Goal: Transaction & Acquisition: Purchase product/service

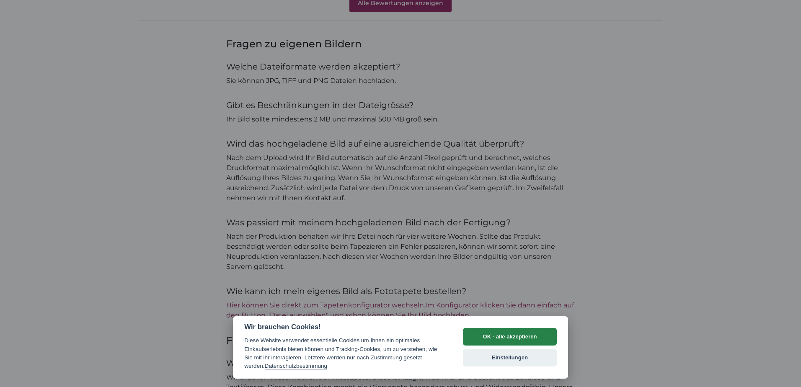
click at [488, 339] on button "OK - alle akzeptieren" at bounding box center [510, 337] width 94 height 18
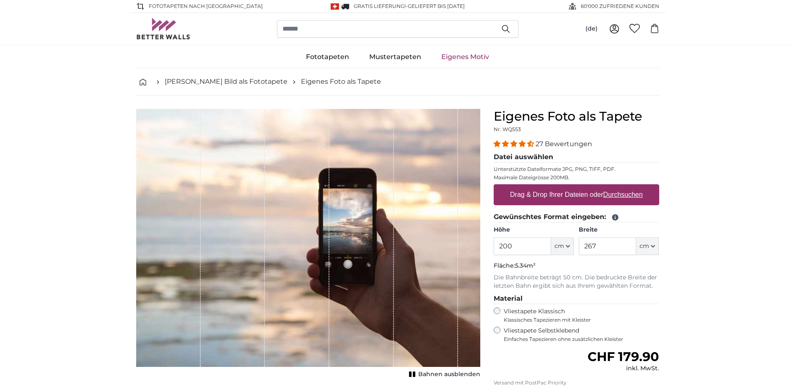
click at [574, 191] on label "Drag & Drop Ihrer Dateien oder Durchsuchen" at bounding box center [575, 194] width 139 height 17
click at [574, 187] on input "Drag & Drop Ihrer Dateien oder Durchsuchen" at bounding box center [575, 185] width 165 height 3
type input "**********"
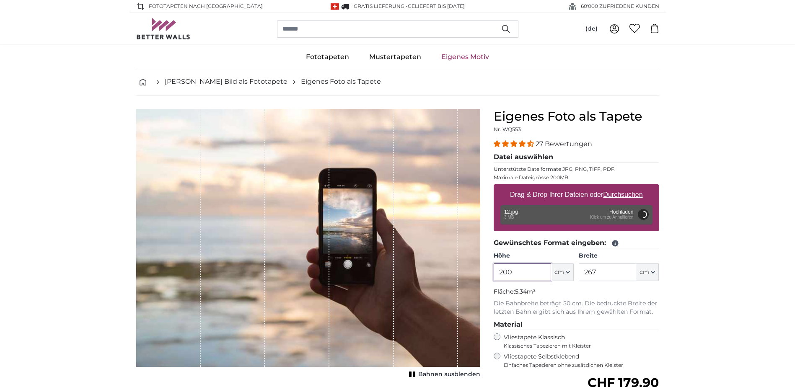
click at [528, 271] on input "200" at bounding box center [521, 272] width 57 height 18
type input "200"
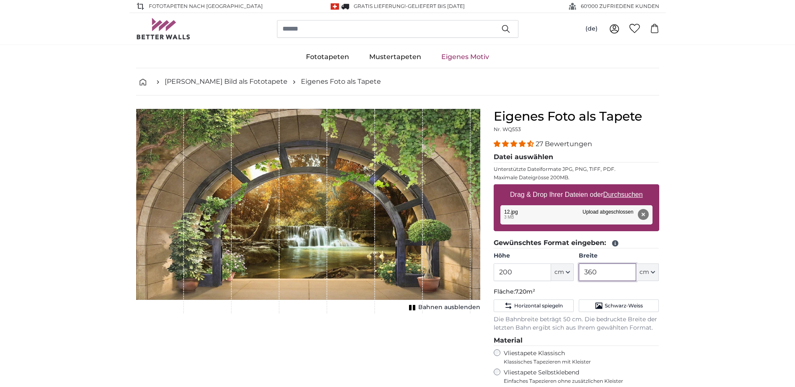
click at [603, 272] on input "360" at bounding box center [607, 272] width 57 height 18
type input "3"
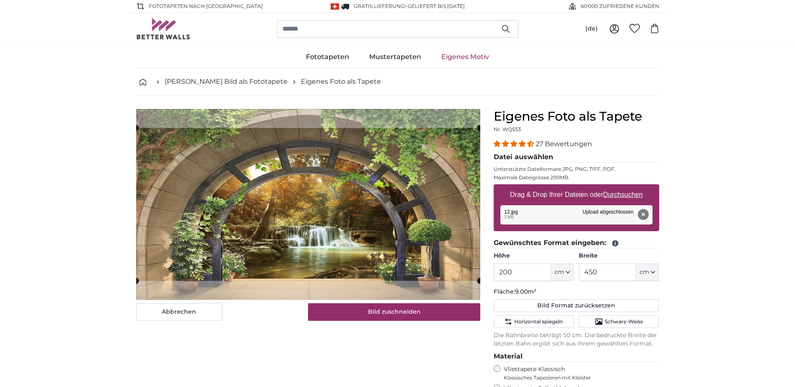
click at [631, 194] on u "Durchsuchen" at bounding box center [622, 194] width 39 height 7
click at [631, 187] on input "Drag & Drop Ihrer Dateien oder Durchsuchen" at bounding box center [575, 185] width 165 height 3
click at [641, 212] on button "Entfernen" at bounding box center [642, 214] width 11 height 11
type input "360"
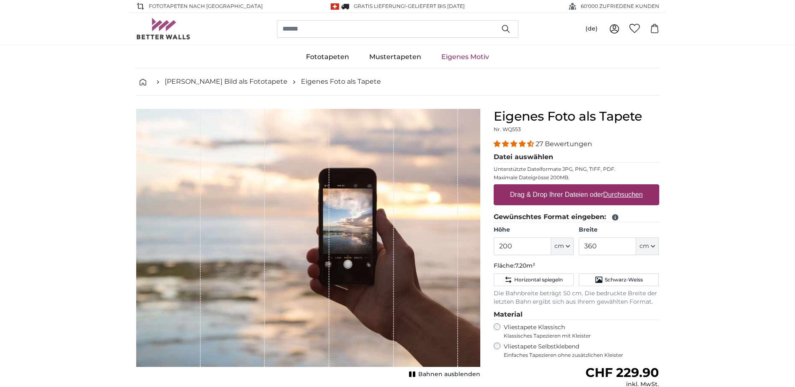
click at [611, 196] on u "Durchsuchen" at bounding box center [622, 194] width 39 height 7
click at [611, 187] on input "Drag & Drop Ihrer Dateien oder Durchsuchen" at bounding box center [575, 185] width 165 height 3
type input "**********"
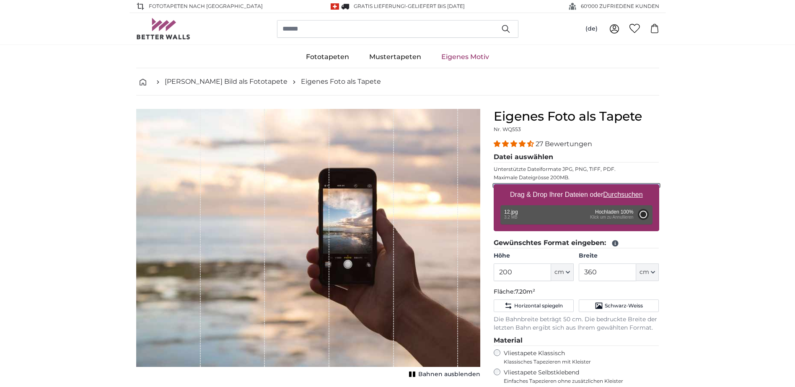
type input "336"
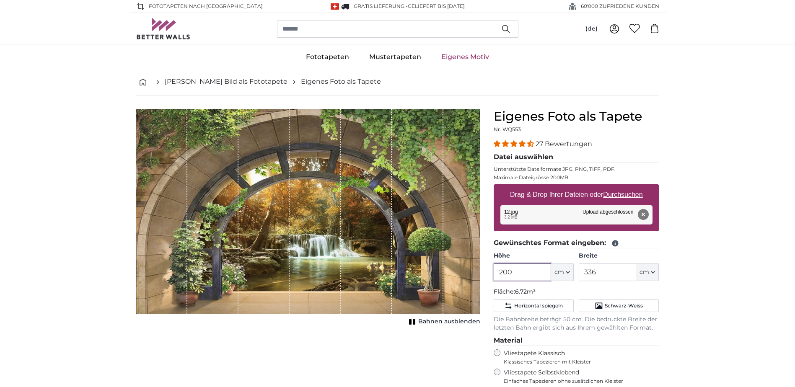
click at [519, 268] on input "200" at bounding box center [521, 272] width 57 height 18
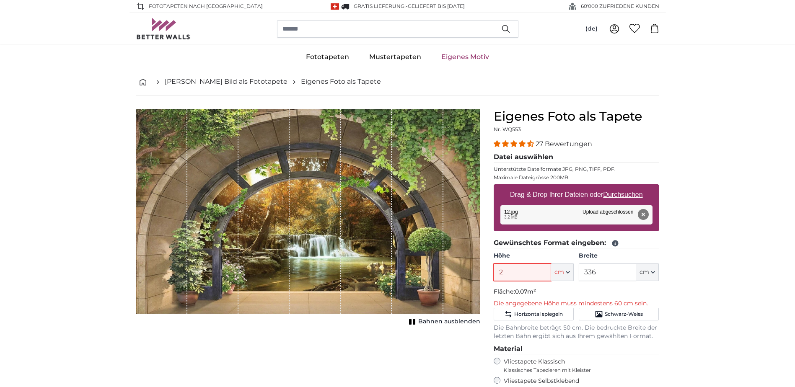
type input "240"
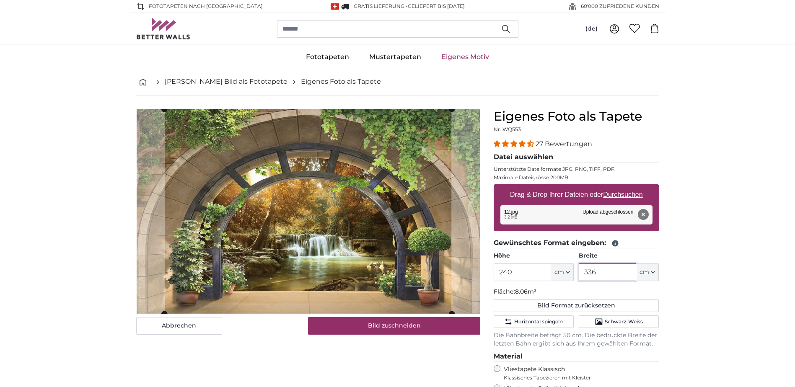
click at [610, 273] on input "336" at bounding box center [607, 272] width 57 height 18
type input "3"
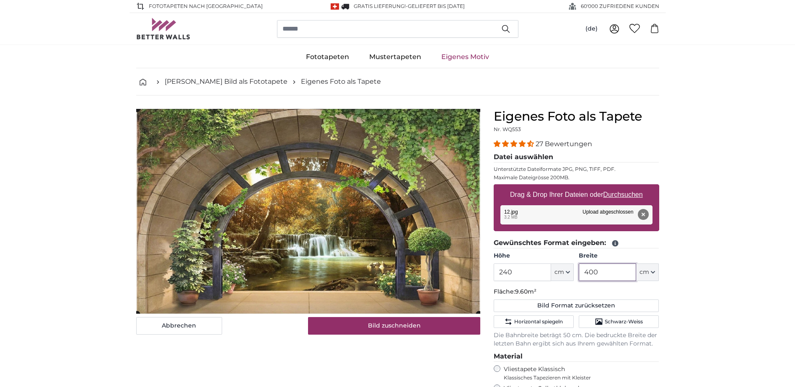
type input "400"
click at [642, 211] on button "Entfernen" at bounding box center [642, 214] width 11 height 11
type input "200"
type input "336"
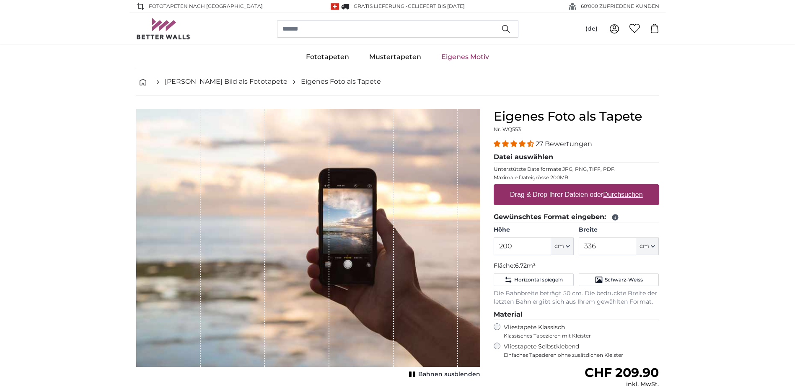
click at [617, 194] on u "Durchsuchen" at bounding box center [622, 194] width 39 height 7
click at [617, 187] on input "Drag & Drop Ihrer Dateien oder Durchsuchen" at bounding box center [575, 185] width 165 height 3
type input "**********"
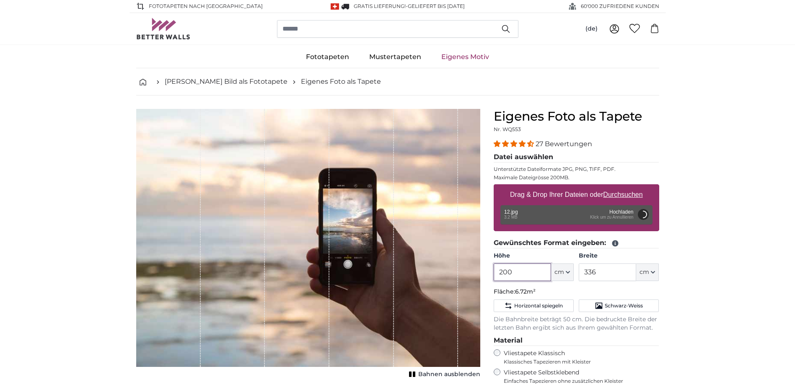
click at [521, 274] on input "200" at bounding box center [521, 272] width 57 height 18
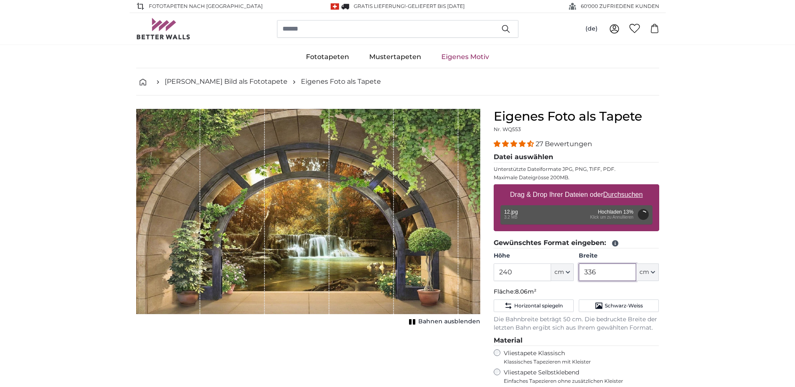
click at [597, 276] on input "336" at bounding box center [607, 272] width 57 height 18
type input "200"
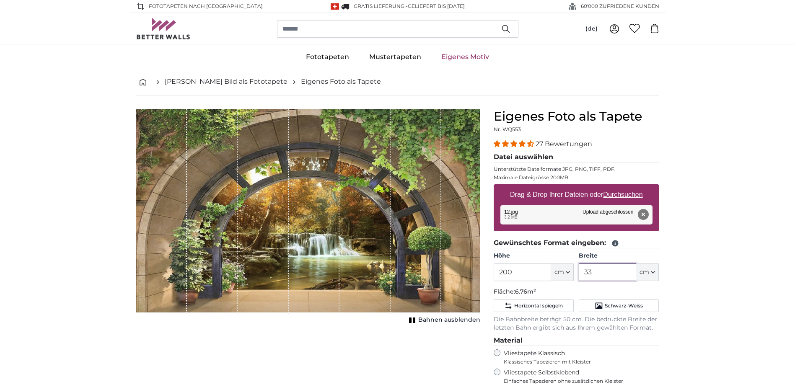
type input "3"
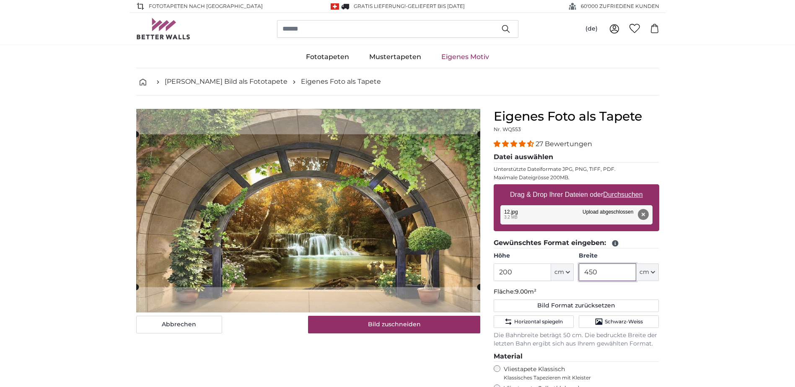
type input "450"
click at [517, 279] on input "200" at bounding box center [521, 272] width 57 height 18
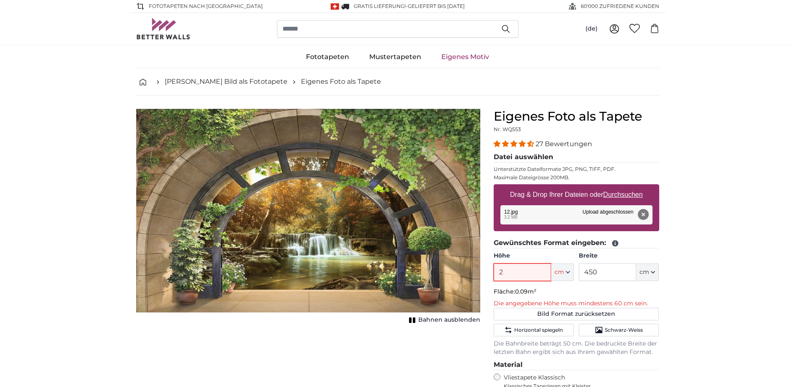
type input "240"
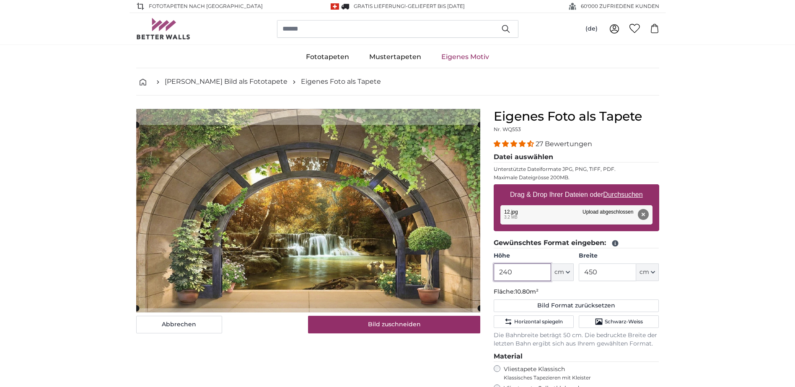
click at [398, 234] on cropper-handle at bounding box center [308, 216] width 344 height 183
click at [605, 278] on input "450" at bounding box center [607, 272] width 57 height 18
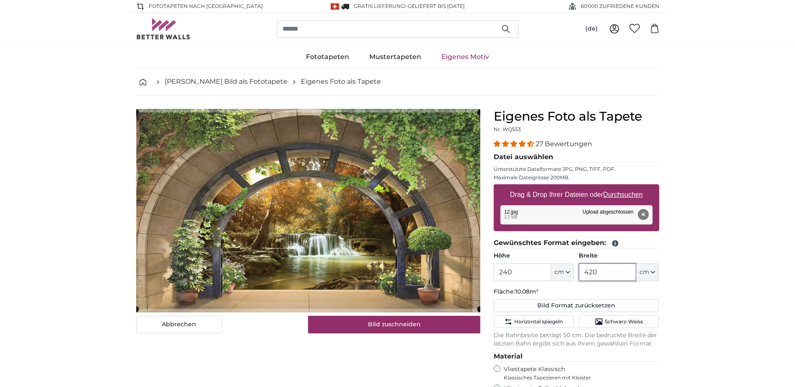
type input "420"
click at [516, 269] on input "240" at bounding box center [521, 272] width 57 height 18
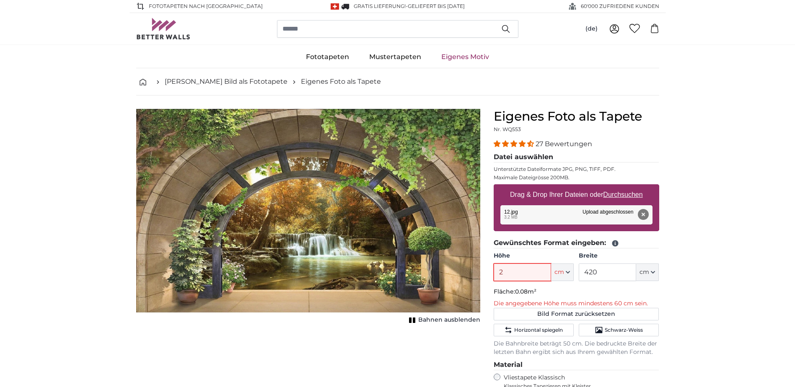
type input "238"
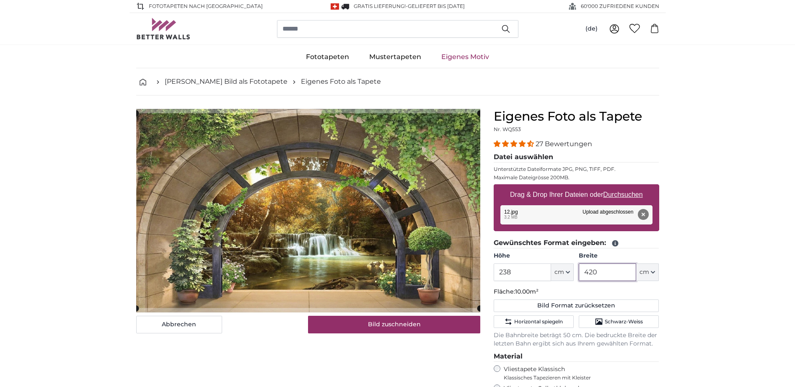
click at [606, 274] on input "420" at bounding box center [607, 272] width 57 height 18
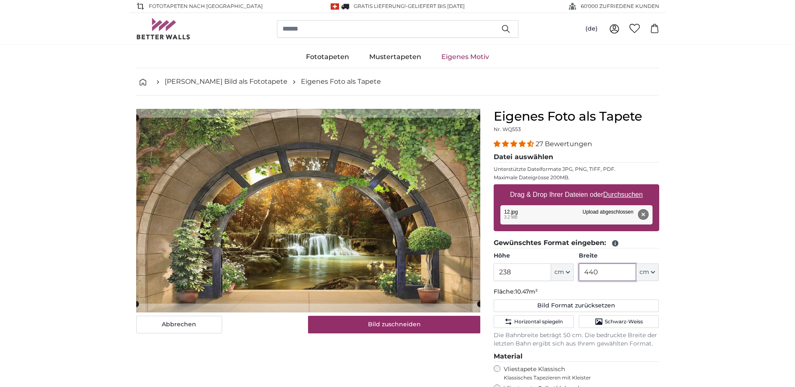
type input "440"
click at [643, 215] on button "Entfernen" at bounding box center [642, 214] width 11 height 11
type input "200"
type input "338"
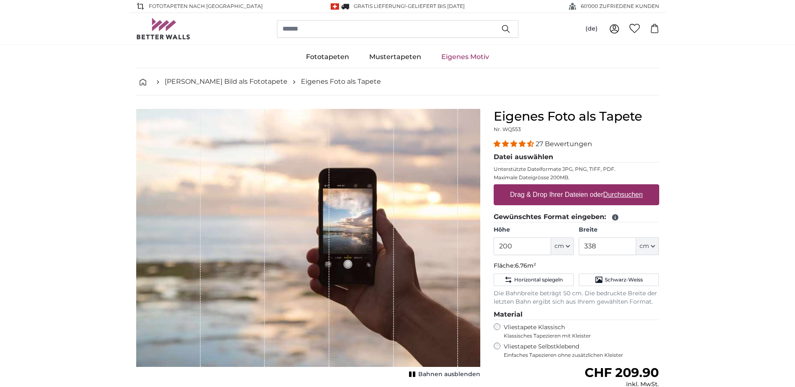
click at [612, 194] on u "Durchsuchen" at bounding box center [622, 194] width 39 height 7
click at [612, 187] on input "Drag & Drop Ihrer Dateien oder Durchsuchen" at bounding box center [575, 185] width 165 height 3
type input "**********"
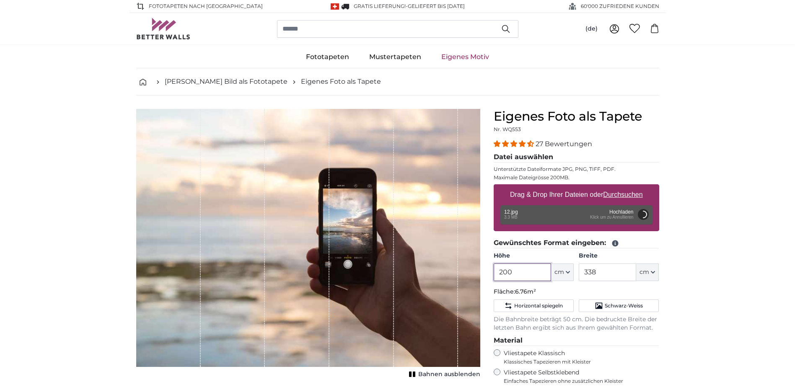
click at [518, 271] on input "200" at bounding box center [521, 272] width 57 height 18
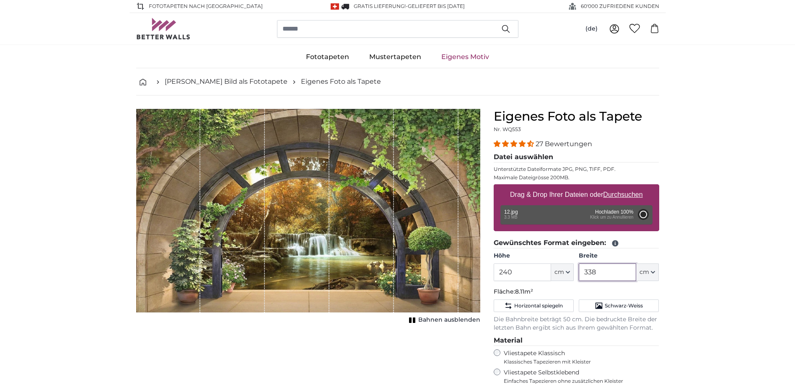
click at [596, 275] on input "338" at bounding box center [607, 272] width 57 height 18
type input "200"
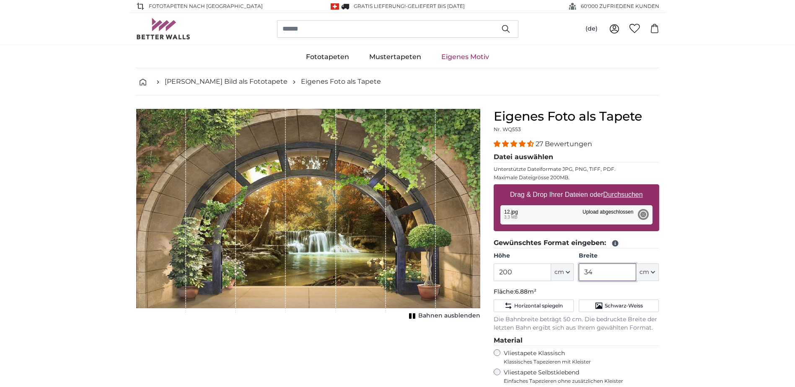
type input "3"
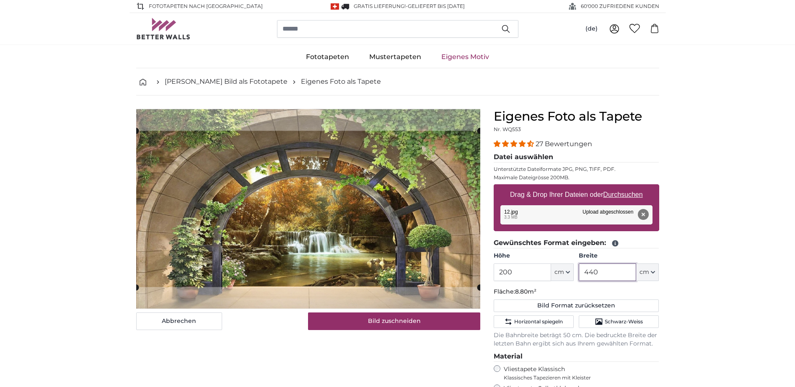
type input "440"
click at [524, 278] on input "200" at bounding box center [521, 272] width 57 height 18
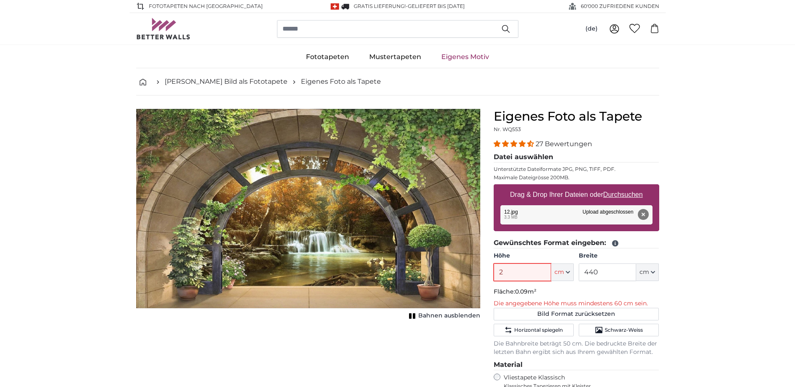
type input "240"
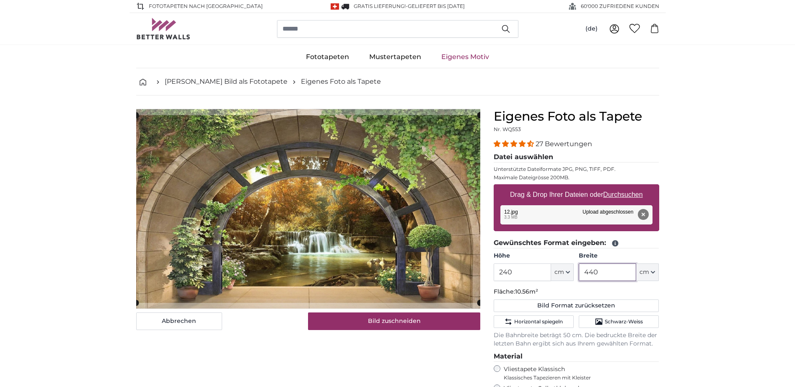
click at [600, 273] on input "440" at bounding box center [607, 272] width 57 height 18
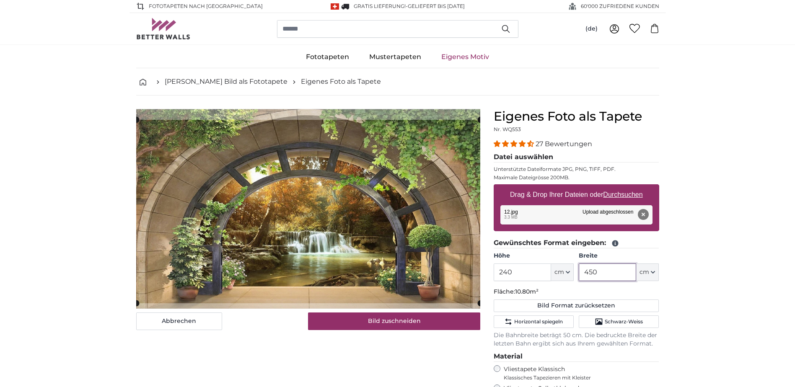
click at [360, 240] on cropper-handle at bounding box center [308, 211] width 344 height 183
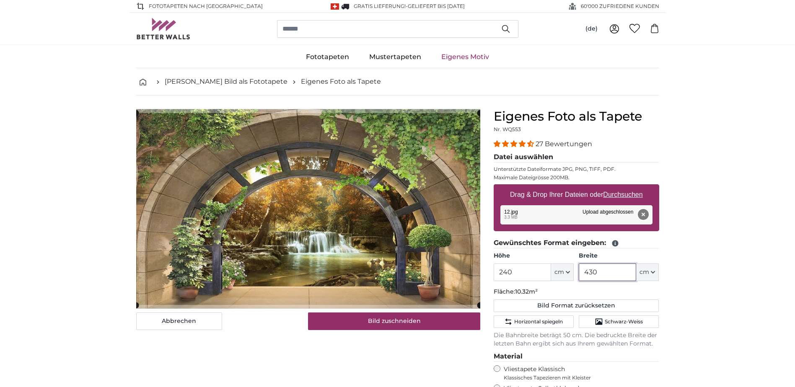
type input "430"
drag, startPoint x: 644, startPoint y: 211, endPoint x: 651, endPoint y: 187, distance: 24.8
click at [645, 211] on button "Entfernen" at bounding box center [642, 214] width 11 height 11
type input "200"
type input "344"
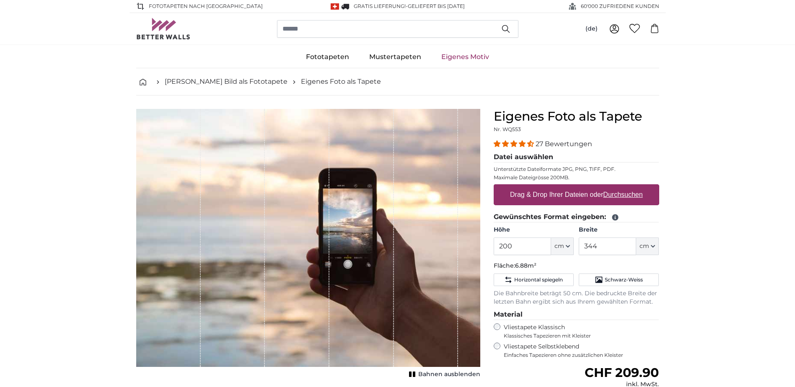
click at [620, 189] on label "Drag & Drop Ihrer Dateien oder Durchsuchen" at bounding box center [575, 194] width 139 height 17
click at [620, 187] on input "Drag & Drop Ihrer Dateien oder Durchsuchen" at bounding box center [575, 185] width 165 height 3
type input "**********"
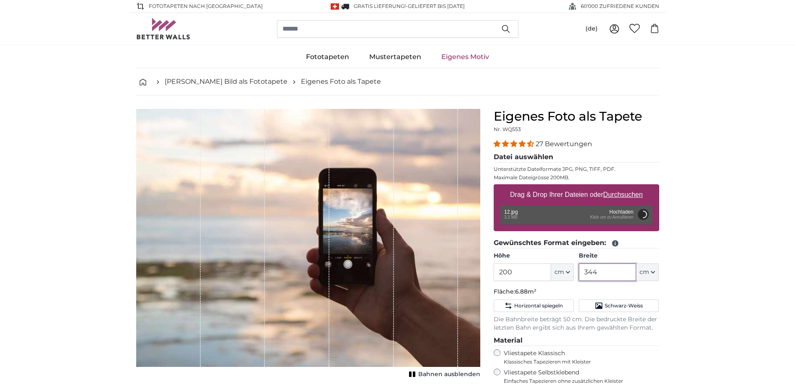
click at [599, 276] on input "344" at bounding box center [607, 272] width 57 height 18
type input "3"
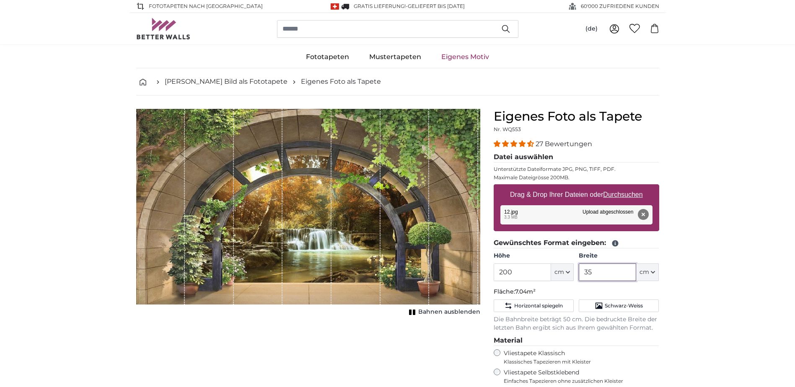
type input "3"
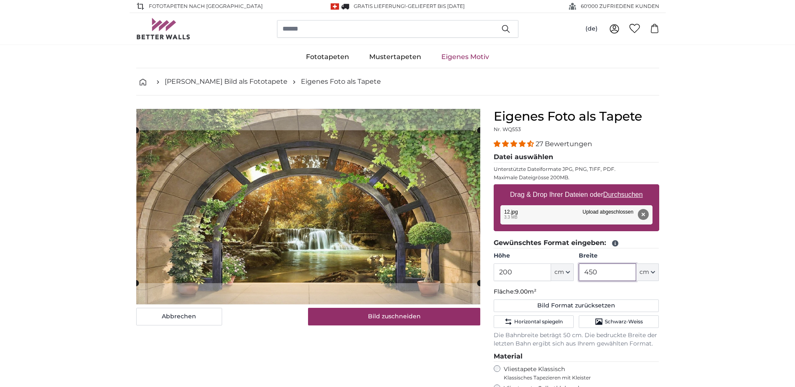
type input "450"
click at [536, 270] on input "200" at bounding box center [521, 272] width 57 height 18
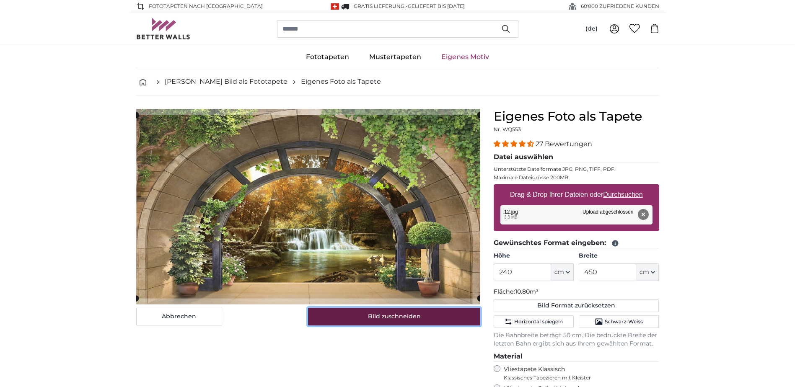
click at [411, 315] on button "Bild zuschneiden" at bounding box center [394, 317] width 172 height 18
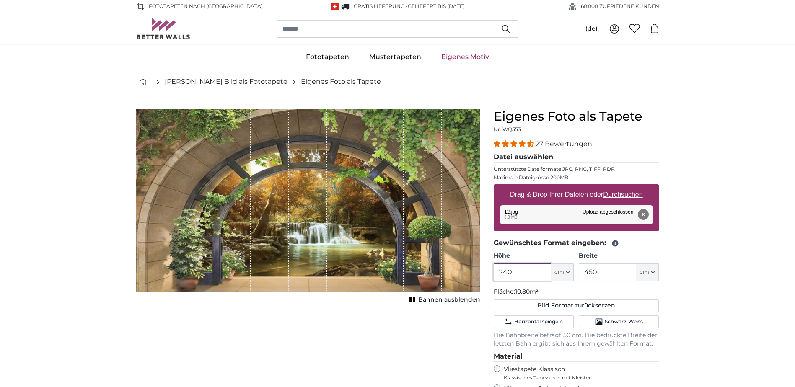
click at [529, 281] on input "240" at bounding box center [521, 272] width 57 height 18
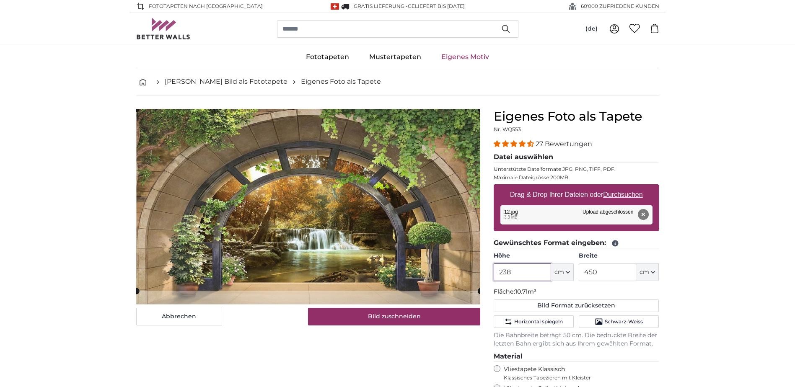
click at [380, 227] on cropper-handle at bounding box center [308, 200] width 344 height 182
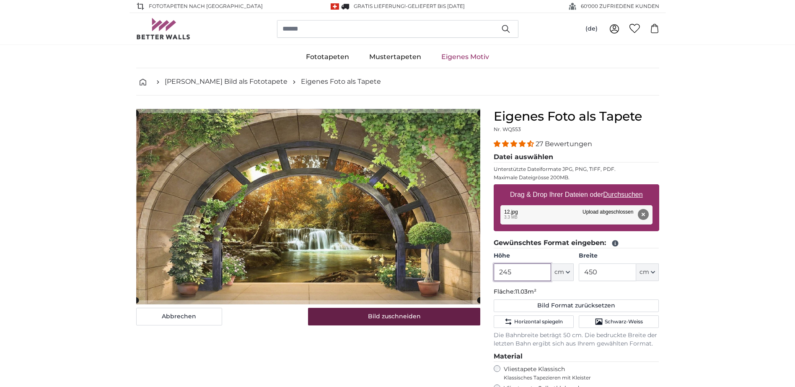
type input "245"
click at [408, 313] on button "Bild zuschneiden" at bounding box center [394, 317] width 172 height 18
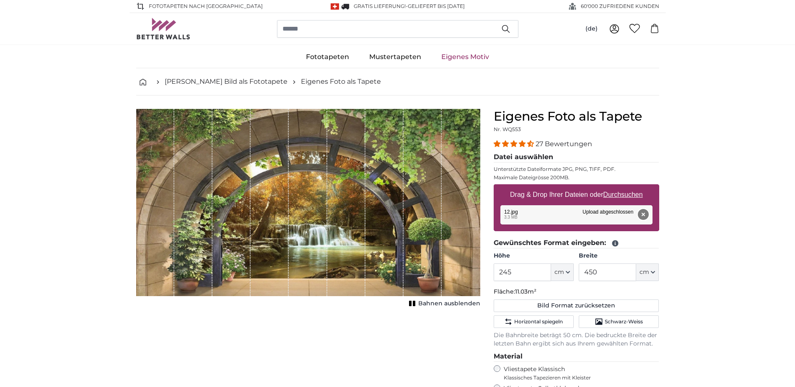
click at [646, 213] on button "Entfernen" at bounding box center [642, 214] width 11 height 11
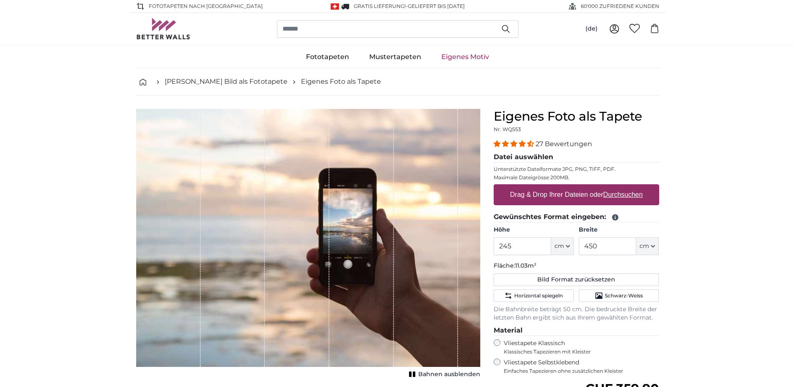
click at [612, 199] on label "Drag & Drop Ihrer Dateien oder Durchsuchen" at bounding box center [575, 194] width 139 height 17
click at [612, 187] on input "Drag & Drop Ihrer Dateien oder Durchsuchen" at bounding box center [575, 185] width 165 height 3
type input "**********"
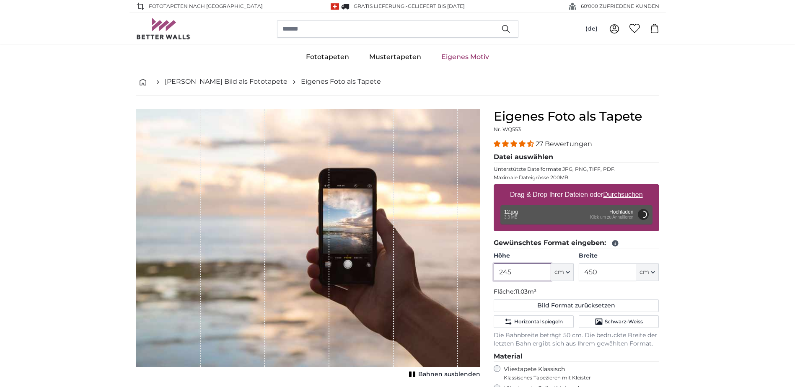
click at [521, 272] on input "245" at bounding box center [521, 272] width 57 height 18
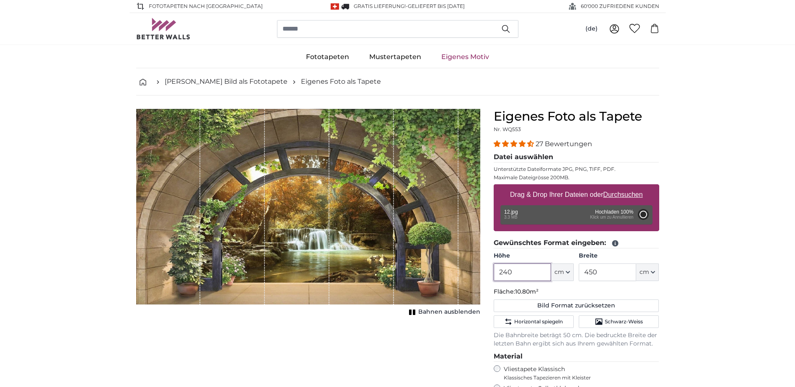
type input "200"
type input "364"
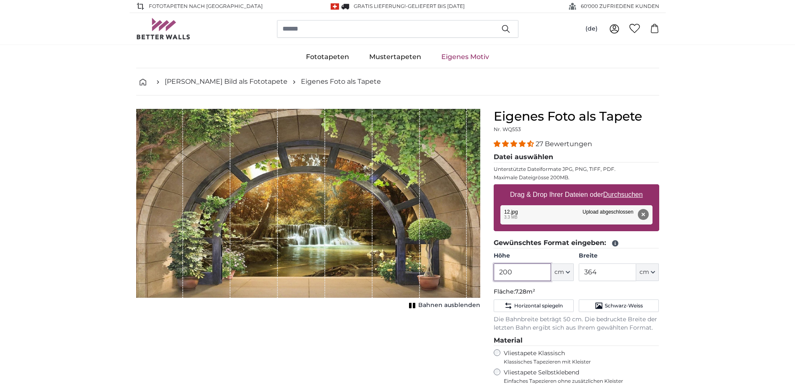
type input "200"
drag, startPoint x: 604, startPoint y: 273, endPoint x: 571, endPoint y: 274, distance: 33.6
click at [571, 274] on div "Höhe 200 ft cm Centimeter (cm) Inches (inch) Feet (ft. in.) Breite 364 ft cm Ce…" at bounding box center [575, 266] width 165 height 29
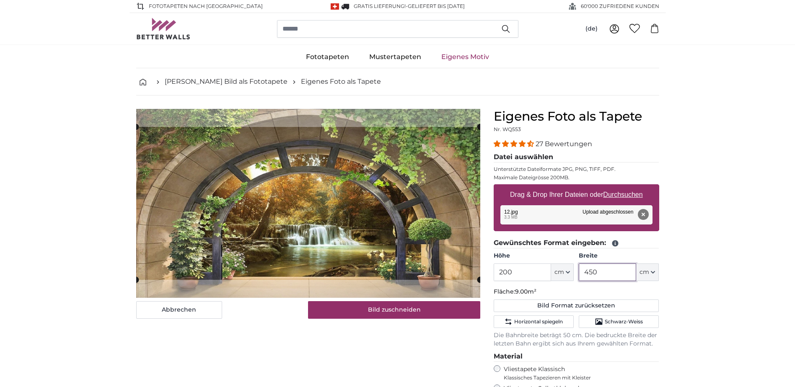
type input "450"
click at [539, 272] on input "200" at bounding box center [521, 272] width 57 height 18
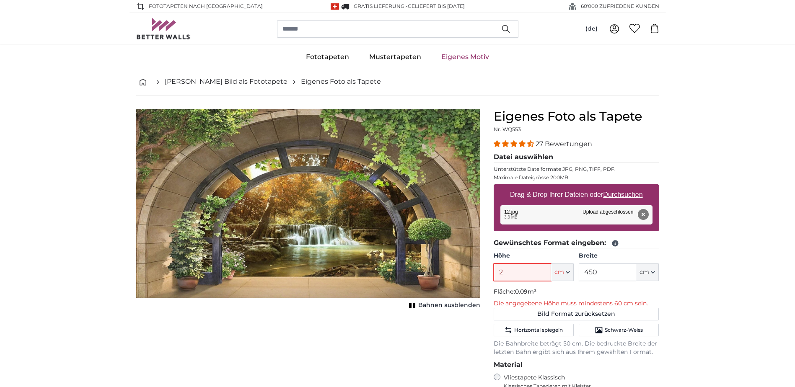
type input "240"
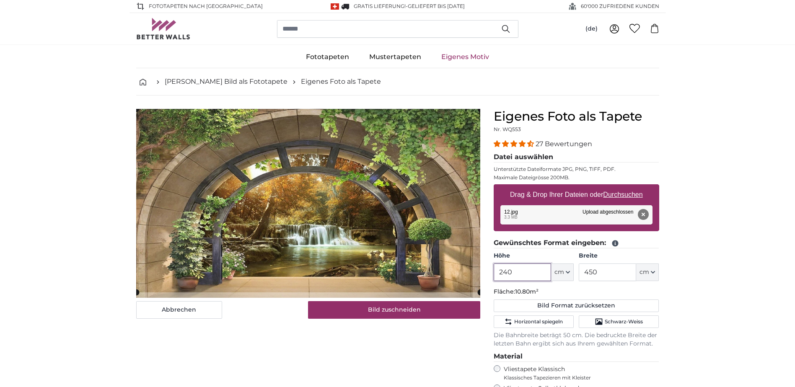
click at [316, 261] on cropper-handle at bounding box center [308, 200] width 344 height 183
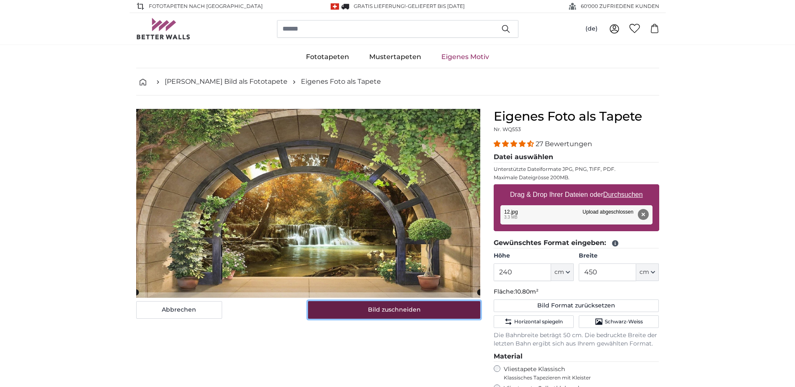
click at [356, 311] on button "Bild zuschneiden" at bounding box center [394, 310] width 172 height 18
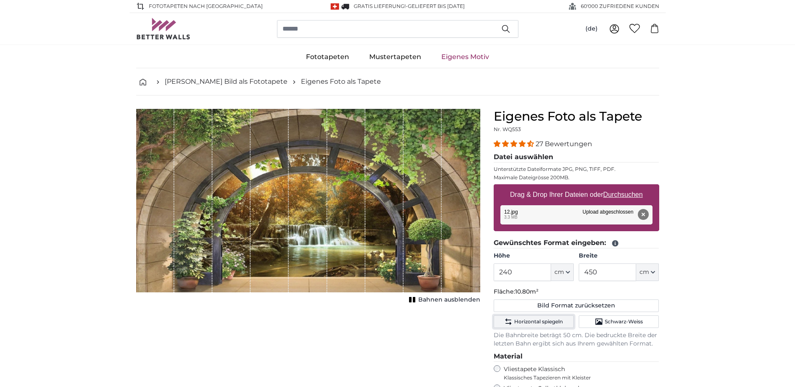
click at [529, 320] on span "Horizontal spiegeln" at bounding box center [538, 321] width 49 height 7
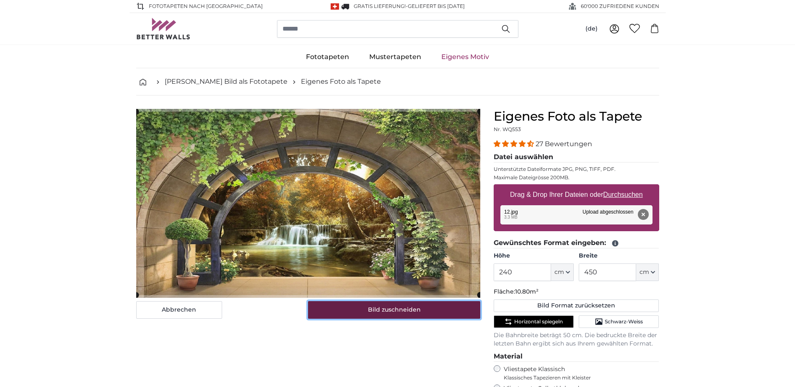
click at [411, 315] on button "Bild zuschneiden" at bounding box center [394, 310] width 172 height 18
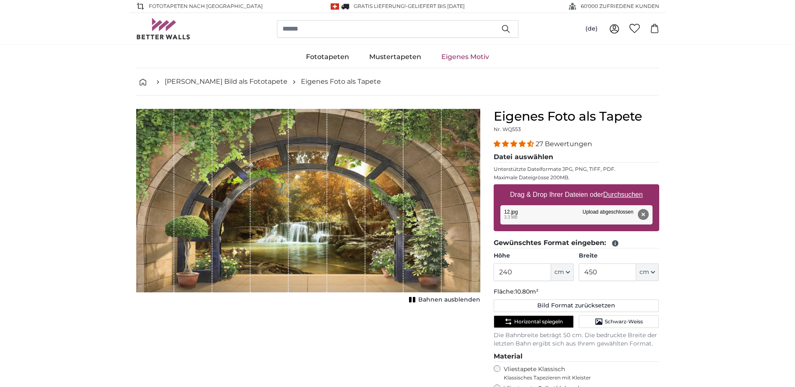
click at [435, 301] on span "Bahnen ausblenden" at bounding box center [449, 300] width 62 height 8
click at [535, 321] on span "Horizontal spiegeln" at bounding box center [538, 321] width 49 height 7
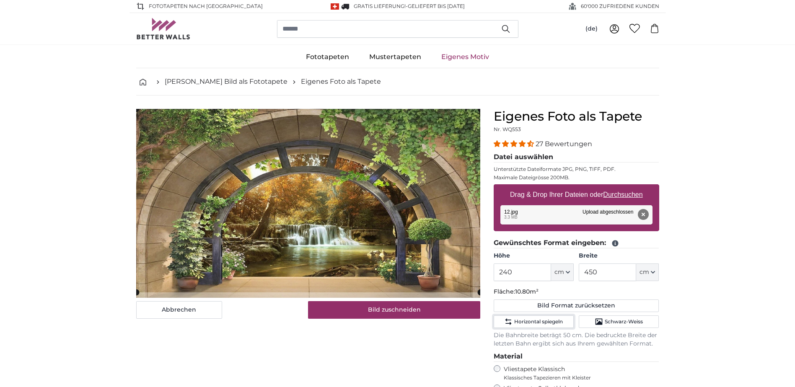
click at [389, 281] on cropper-handle at bounding box center [308, 200] width 344 height 183
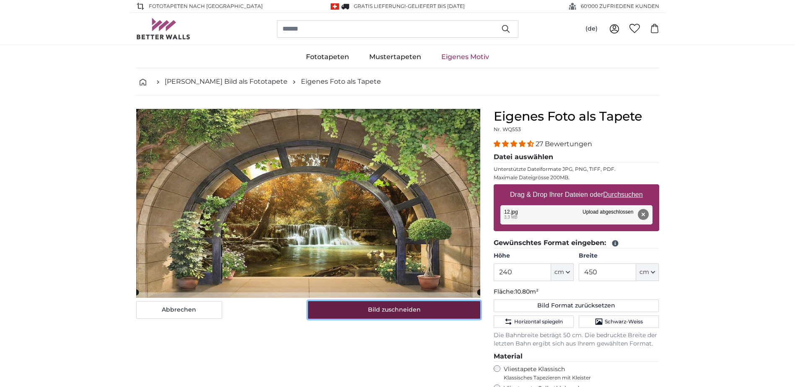
click at [378, 306] on button "Bild zuschneiden" at bounding box center [394, 310] width 172 height 18
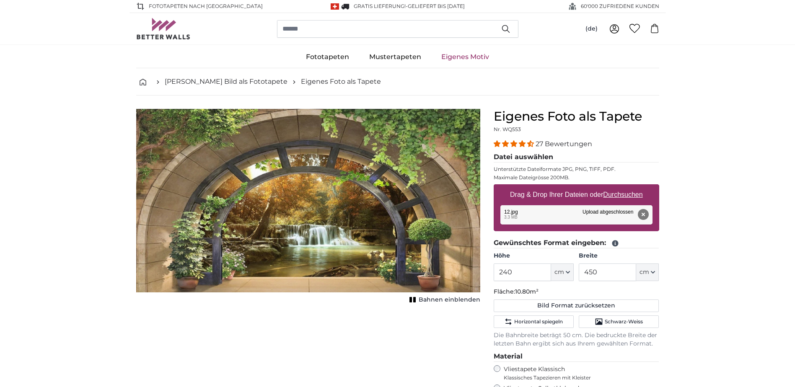
click at [427, 296] on span "Bahnen einblenden" at bounding box center [449, 300] width 62 height 8
click at [540, 325] on button "Horizontal spiegeln" at bounding box center [533, 321] width 80 height 13
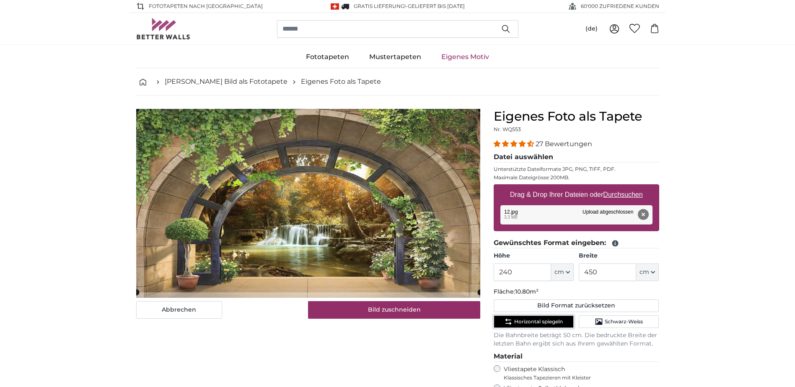
click at [384, 249] on cropper-handle at bounding box center [308, 200] width 344 height 183
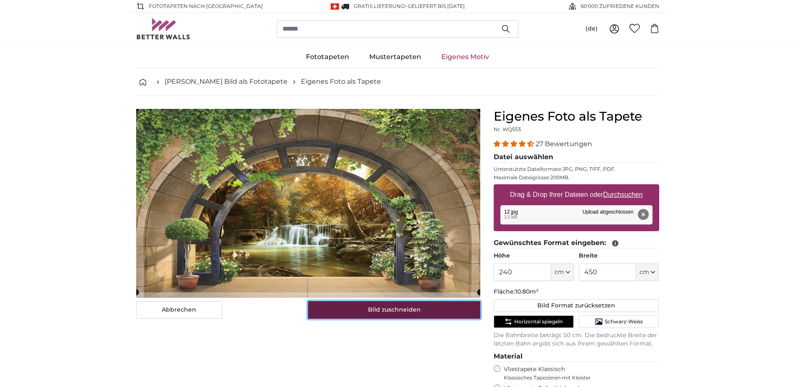
click at [371, 316] on button "Bild zuschneiden" at bounding box center [394, 310] width 172 height 18
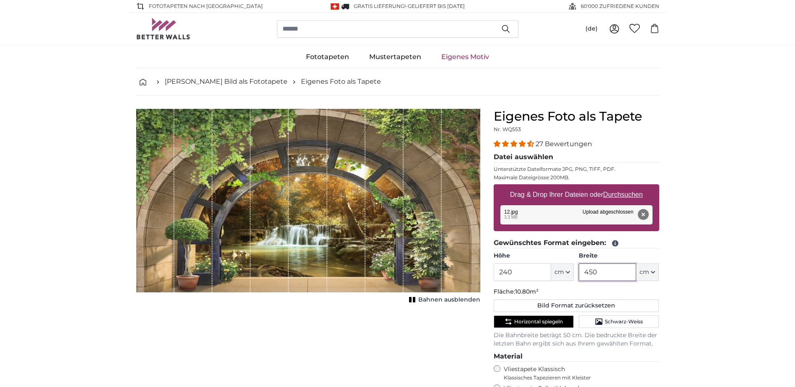
click at [607, 277] on input "450" at bounding box center [607, 272] width 57 height 18
type input "4"
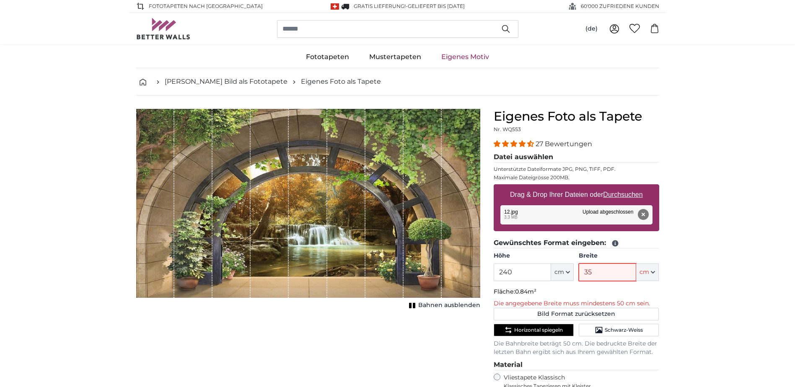
type input "350"
